Goal: Information Seeking & Learning: Learn about a topic

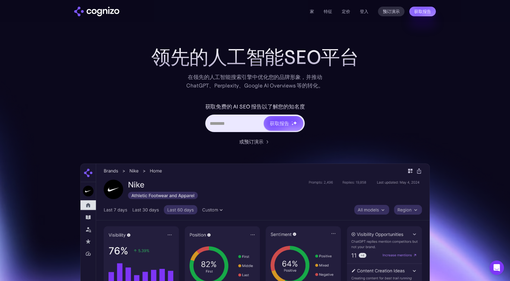
click at [372, 107] on div "获取免费的 AI SEO 报告以了解您的知名度 获取报告" at bounding box center [254, 120] width 241 height 36
click at [343, 13] on font "定价" at bounding box center [346, 11] width 8 height 5
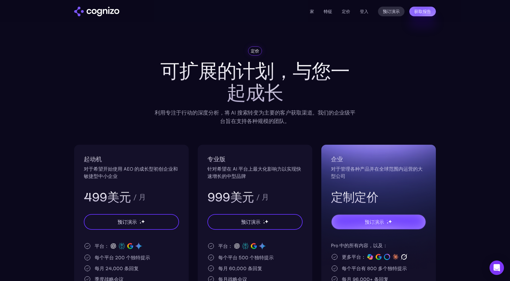
click at [326, 11] on font "特征" at bounding box center [328, 11] width 8 height 5
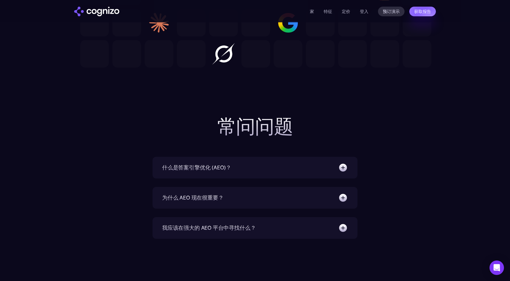
scroll to position [2001, 0]
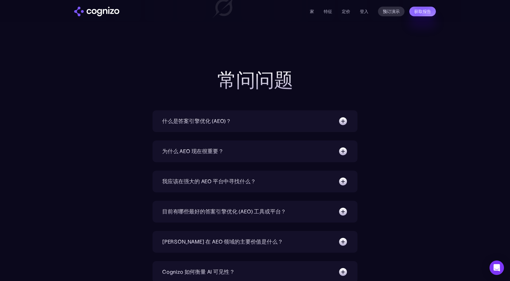
click at [274, 121] on div "什么是答案引擎优化 (AEO)？" at bounding box center [255, 121] width 186 height 10
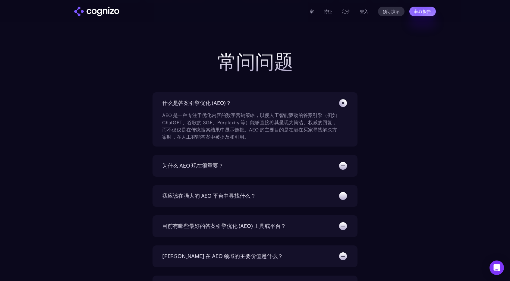
scroll to position [2061, 0]
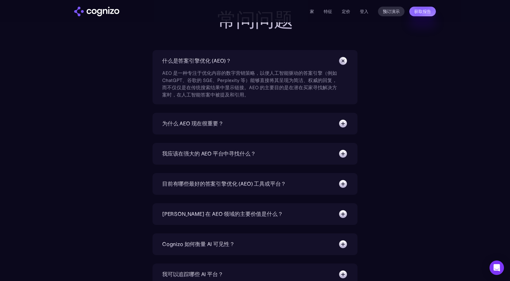
click at [254, 127] on div "为什么 AEO 现在很重要？" at bounding box center [255, 124] width 186 height 10
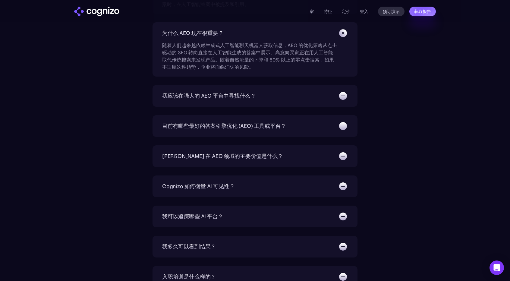
scroll to position [2182, 0]
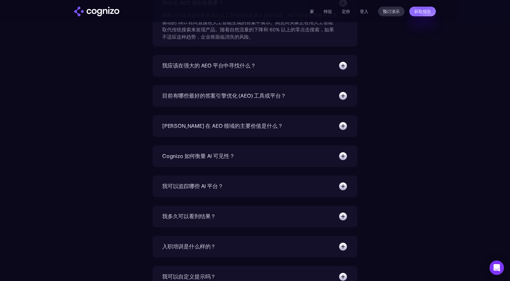
click at [254, 127] on font "Cognizo 在 AEO 领域的主要价值是什么？" at bounding box center [222, 125] width 121 height 7
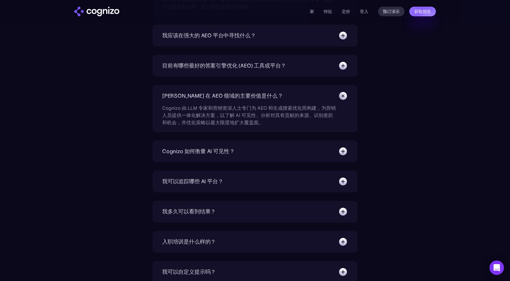
scroll to position [2242, 0]
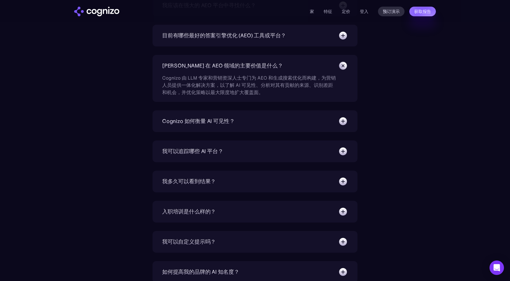
click at [260, 121] on div "Cognizo 如何衡量 AI 可见性？" at bounding box center [255, 121] width 186 height 10
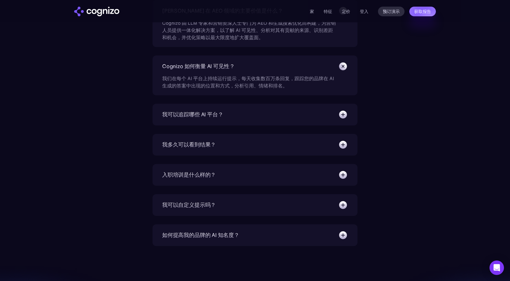
scroll to position [2303, 0]
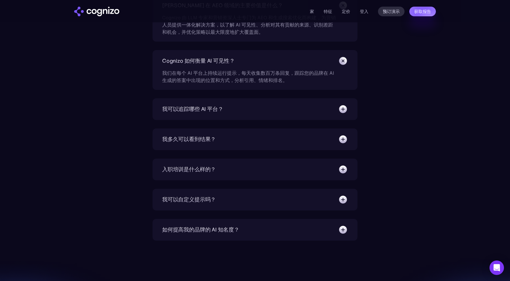
click at [281, 114] on div "我可以追踪哪些 AI 平台？ 您可以使用 Cognizo 追踪众多领先的 AI 平台和生成引擎，包括 ChatGPT、Perplexity、Gemini、Go…" at bounding box center [255, 109] width 205 height 22
click at [217, 110] on font "我可以追踪哪些 AI 平台？" at bounding box center [192, 109] width 61 height 7
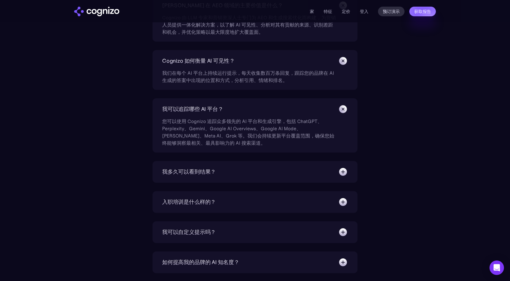
click at [447, 56] on section "常问问题 什么是答案引擎优化 (AEO)？ AEO 是一种专注于优化内容的数字营销策略，以便人工智能驱动的答案引擎（例如 ChatGPT、谷歌的 SGE、Pe…" at bounding box center [255, 20] width 510 height 505
